Goal: Information Seeking & Learning: Learn about a topic

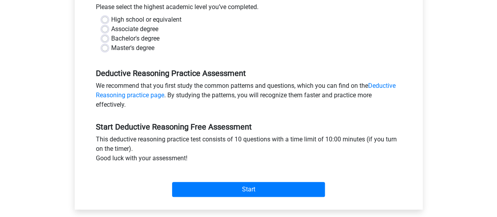
scroll to position [184, 0]
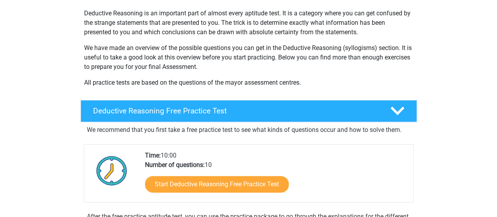
scroll to position [123, 0]
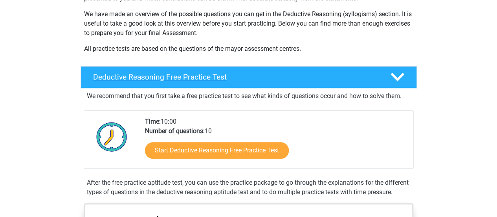
click at [398, 83] on icon at bounding box center [398, 77] width 14 height 14
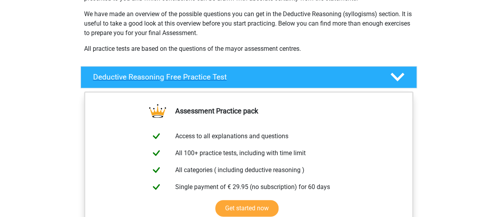
click at [403, 79] on icon at bounding box center [398, 77] width 14 height 14
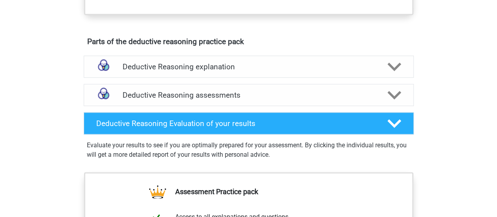
scroll to position [475, 0]
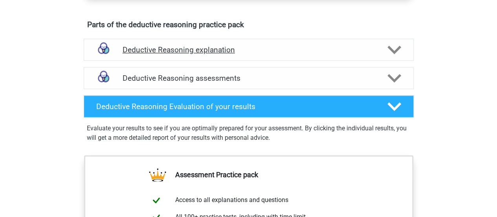
click at [363, 54] on h4 "Deductive Reasoning explanation" at bounding box center [249, 49] width 252 height 9
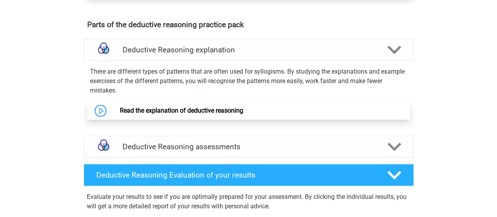
click at [226, 114] on link "Read the explanation of deductive reasoning" at bounding box center [181, 110] width 123 height 7
